Goal: Transaction & Acquisition: Purchase product/service

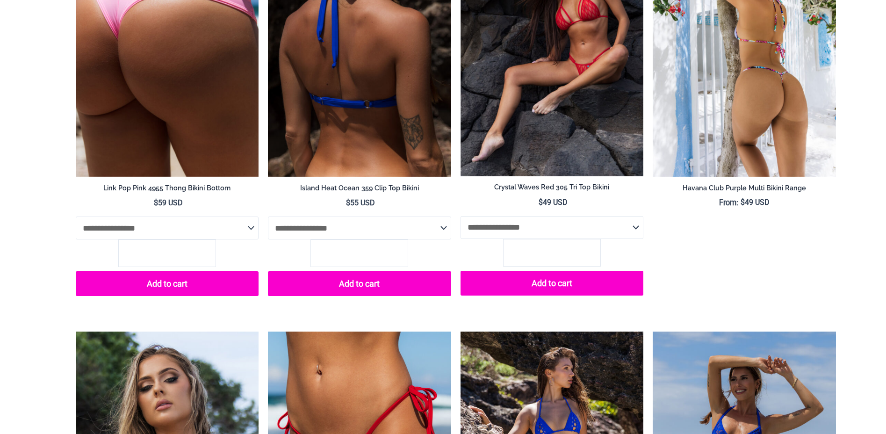
scroll to position [3418, 0]
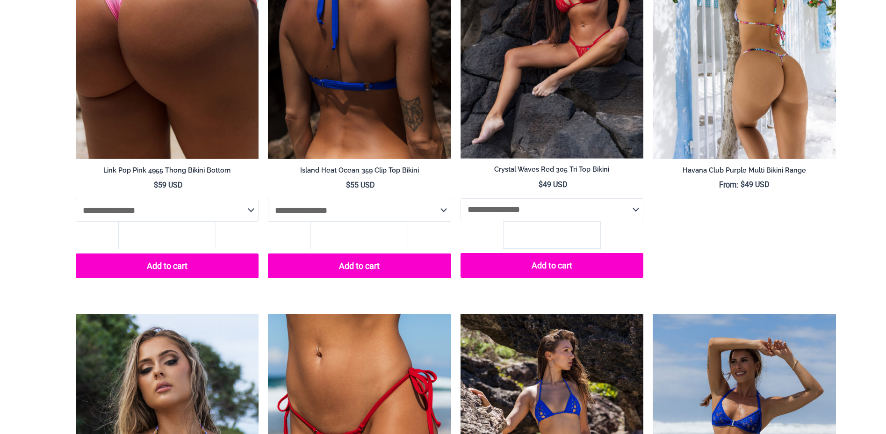
click at [161, 216] on select "**********" at bounding box center [167, 210] width 183 height 23
select select "*****"
click at [76, 199] on select "**********" at bounding box center [167, 210] width 183 height 23
click at [194, 117] on img at bounding box center [167, 22] width 183 height 274
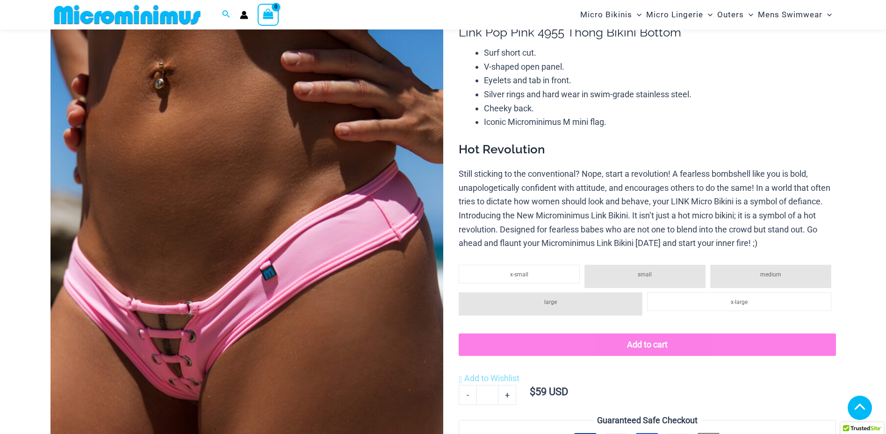
scroll to position [152, 0]
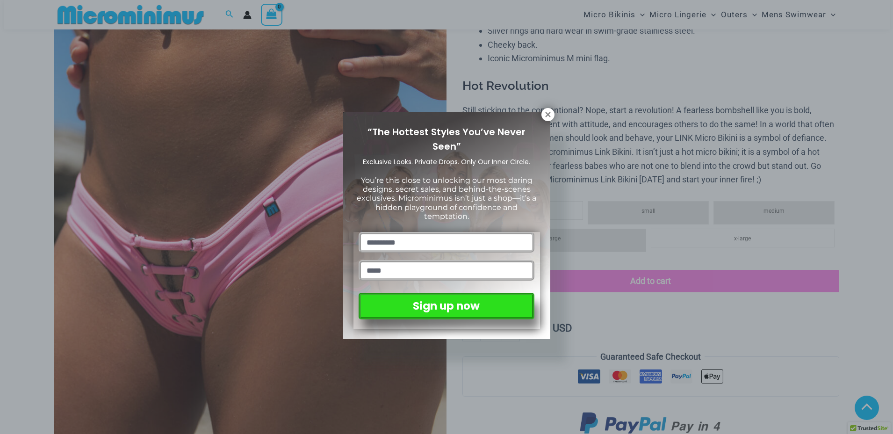
click at [550, 113] on icon at bounding box center [547, 114] width 5 height 5
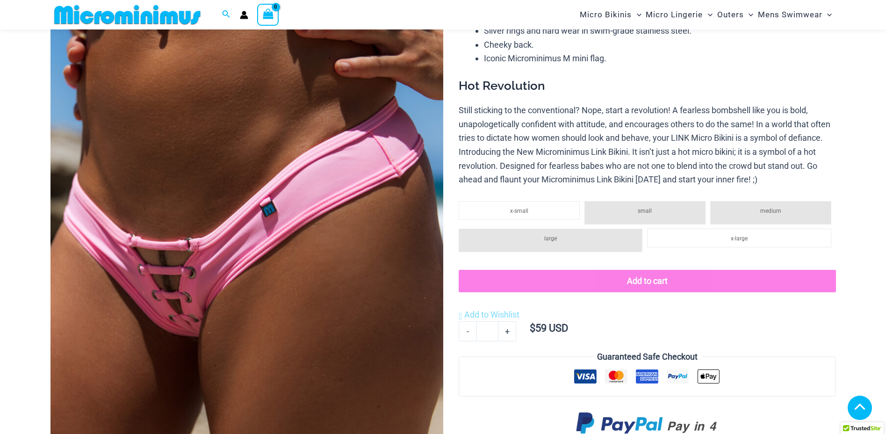
click at [358, 257] on img at bounding box center [246, 227] width 393 height 589
click at [356, 257] on img at bounding box center [246, 227] width 393 height 589
click at [237, 226] on img at bounding box center [246, 227] width 393 height 589
drag, startPoint x: 204, startPoint y: 172, endPoint x: 207, endPoint y: 165, distance: 7.1
click at [204, 170] on img at bounding box center [246, 227] width 393 height 589
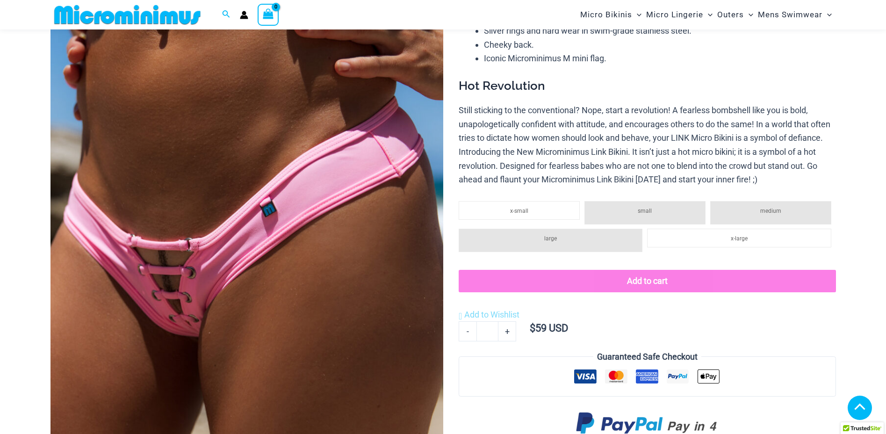
click at [237, 113] on img at bounding box center [246, 227] width 393 height 589
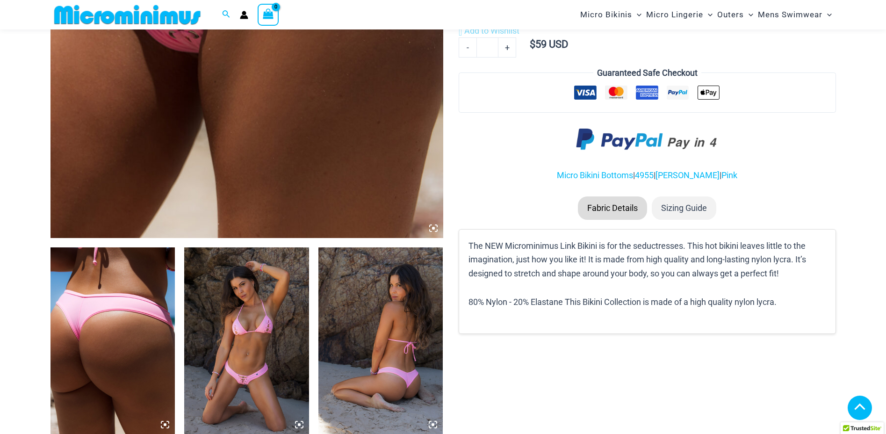
scroll to position [446, 0]
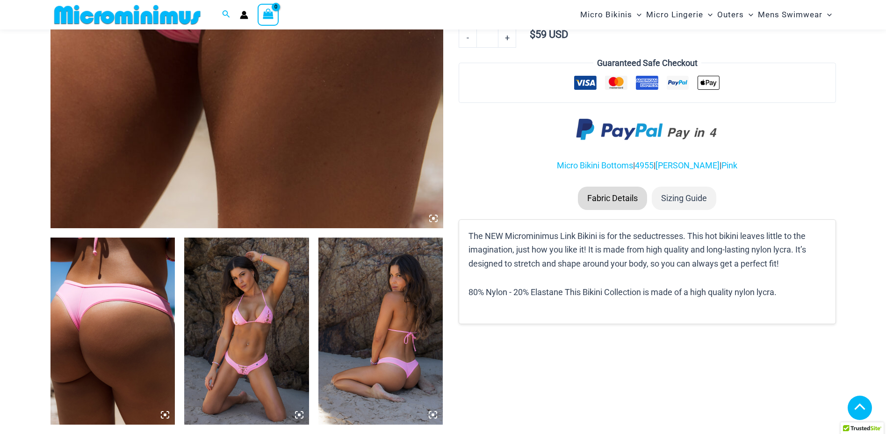
click at [122, 251] on img at bounding box center [112, 330] width 125 height 187
click at [385, 345] on img at bounding box center [380, 330] width 125 height 187
click at [117, 252] on img at bounding box center [112, 330] width 125 height 187
drag, startPoint x: 180, startPoint y: 402, endPoint x: 174, endPoint y: 403, distance: 6.8
click at [180, 402] on div at bounding box center [246, 130] width 393 height 982
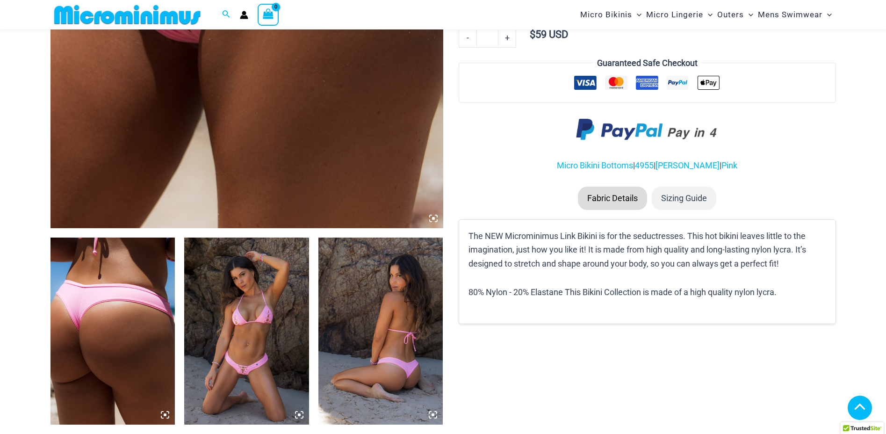
click at [112, 283] on img at bounding box center [112, 330] width 125 height 187
click at [115, 262] on img at bounding box center [112, 330] width 125 height 187
click at [119, 253] on img at bounding box center [112, 330] width 125 height 187
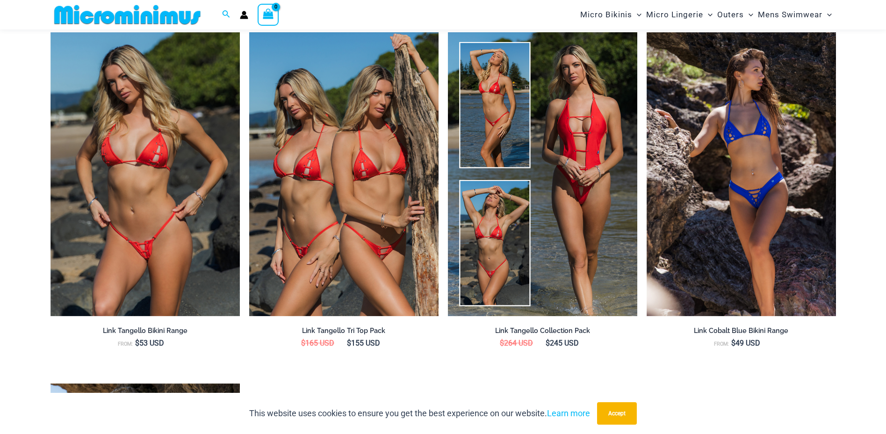
scroll to position [1386, 0]
